Goal: Check status

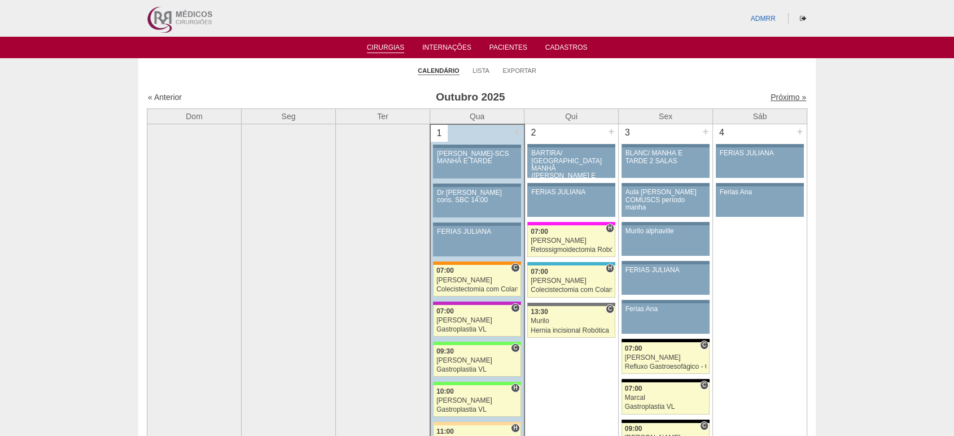
click at [779, 97] on link "Próximo »" at bounding box center [788, 97] width 36 height 9
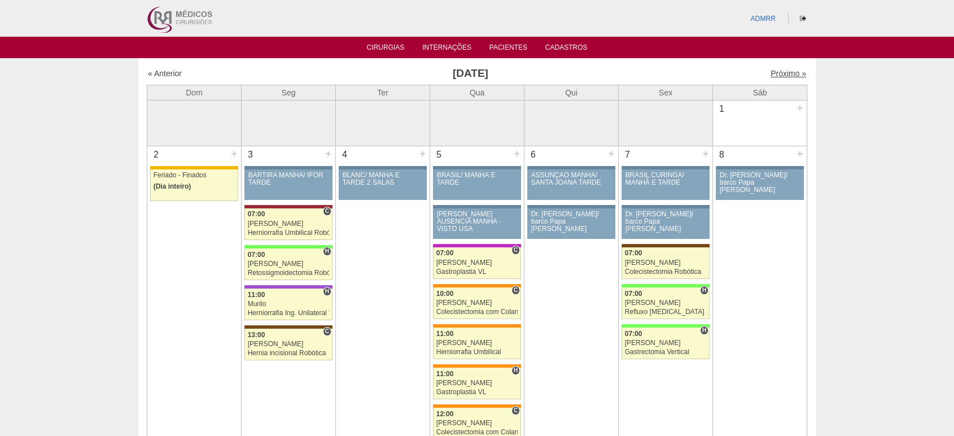
click at [775, 74] on link "Próximo »" at bounding box center [788, 73] width 36 height 9
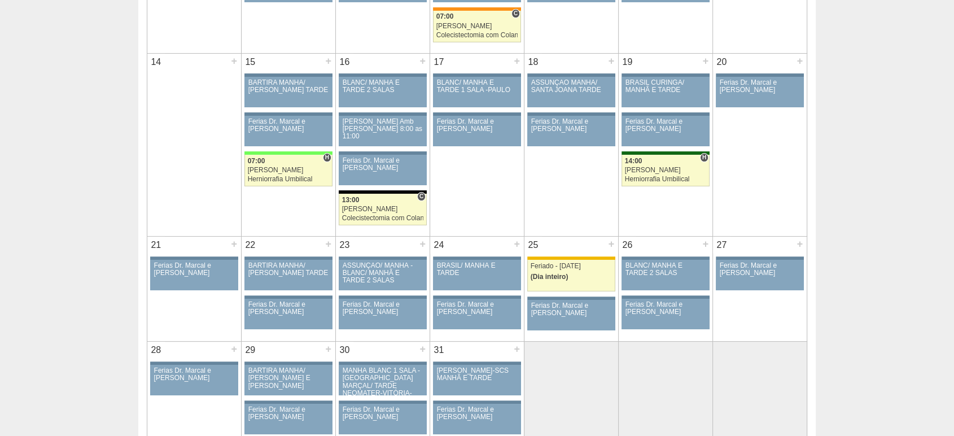
scroll to position [292, 0]
